Goal: Information Seeking & Learning: Learn about a topic

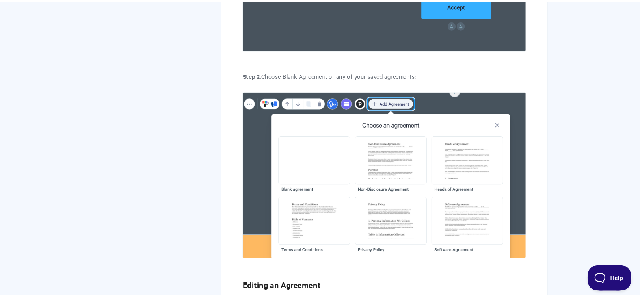
scroll to position [749, 0]
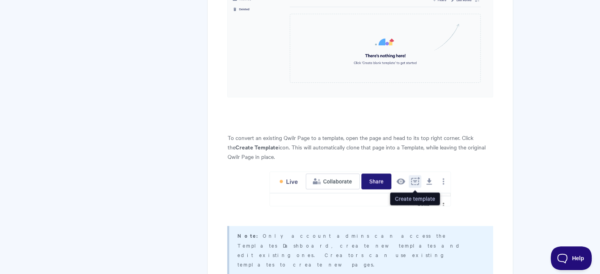
scroll to position [631, 0]
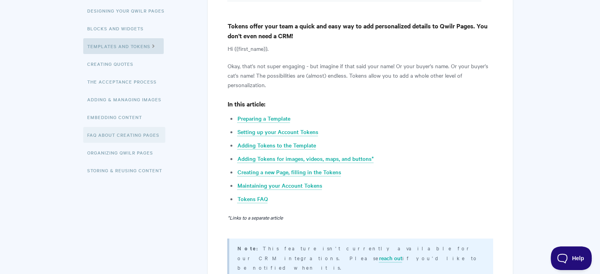
scroll to position [158, 0]
